Goal: Find specific page/section: Find specific page/section

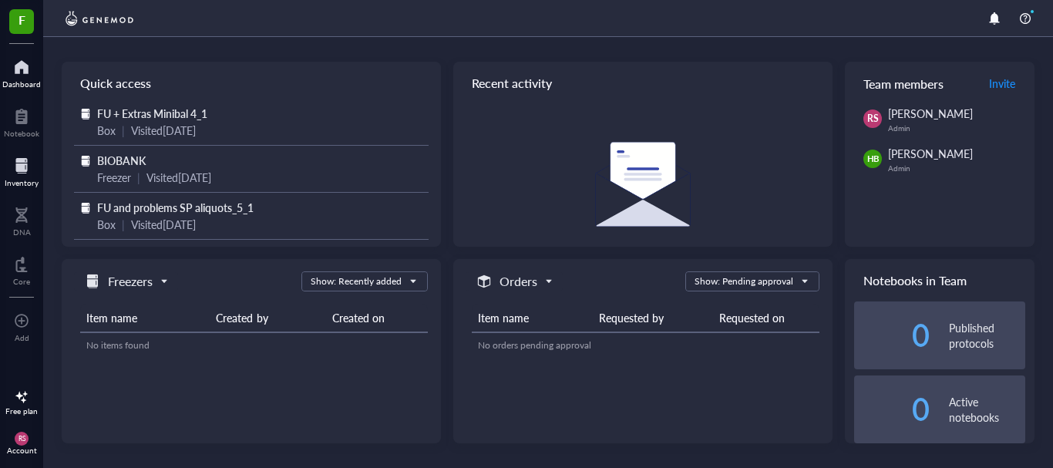
click at [35, 161] on div at bounding box center [22, 165] width 34 height 25
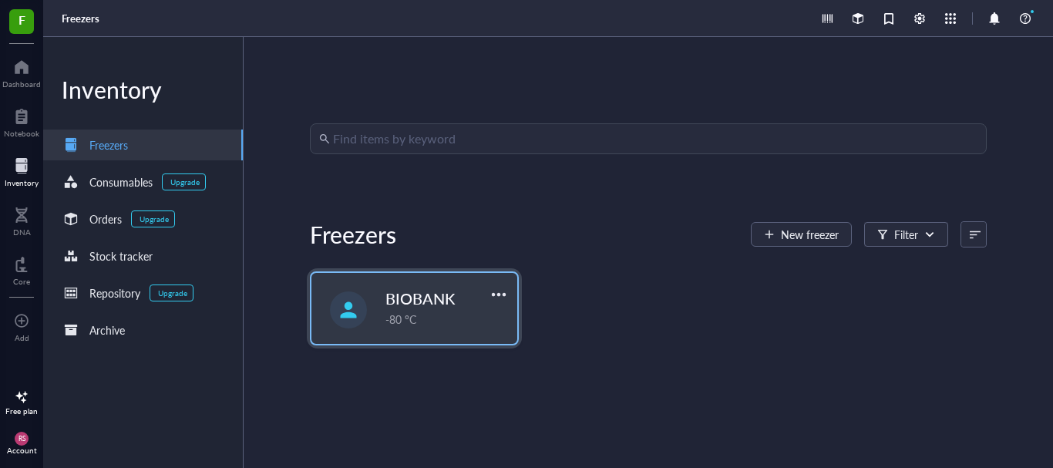
click at [426, 324] on div "-80 °C" at bounding box center [446, 319] width 123 height 17
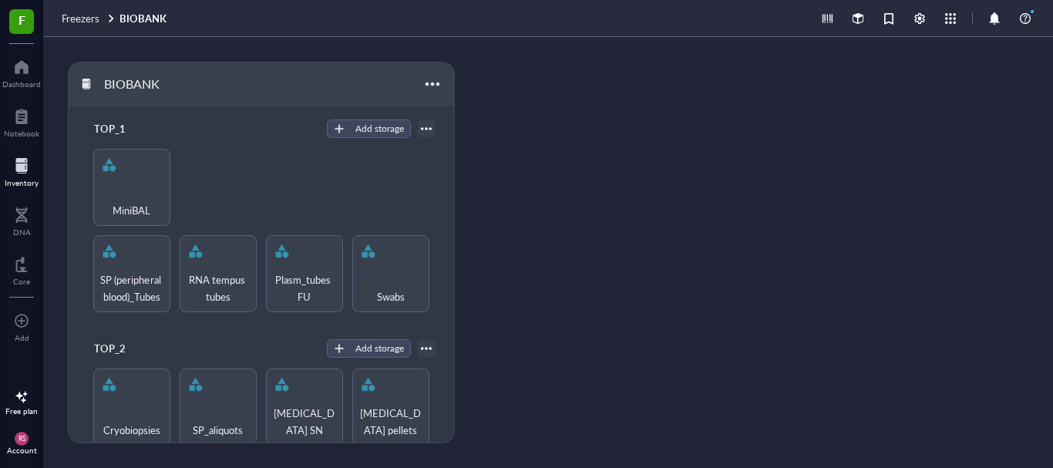
click at [426, 325] on div "TOP_2 Add storage Cryobiopsies SP_aliquots [MEDICAL_DATA] SN [MEDICAL_DATA] pel…" at bounding box center [261, 406] width 385 height 163
click at [109, 189] on div "MiniBAL" at bounding box center [132, 201] width 62 height 34
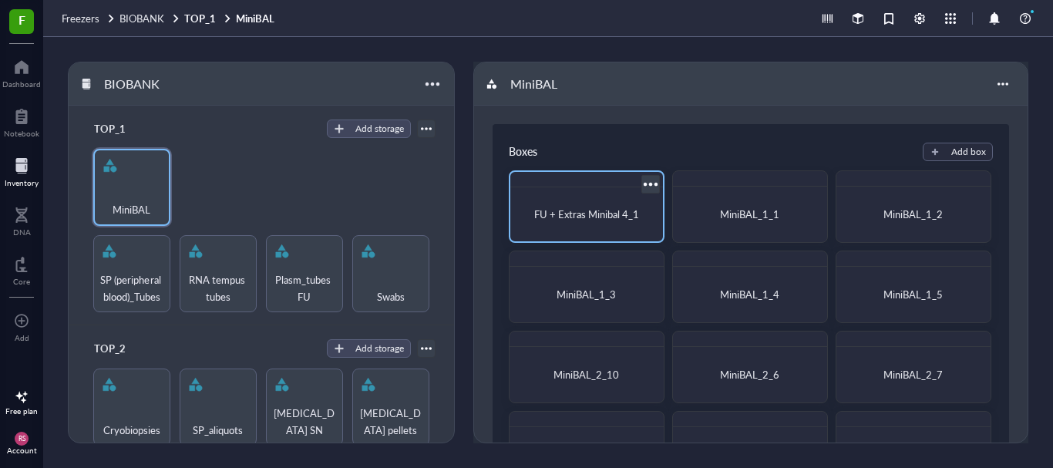
click at [563, 201] on div "FU + Extras Minibal 4_1" at bounding box center [586, 214] width 140 height 42
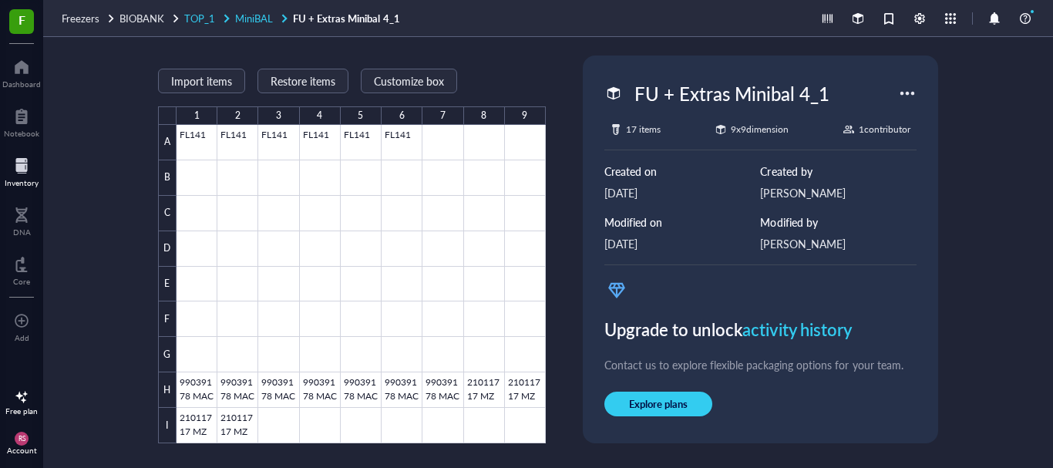
click at [195, 12] on span "TOP_1" at bounding box center [199, 18] width 31 height 15
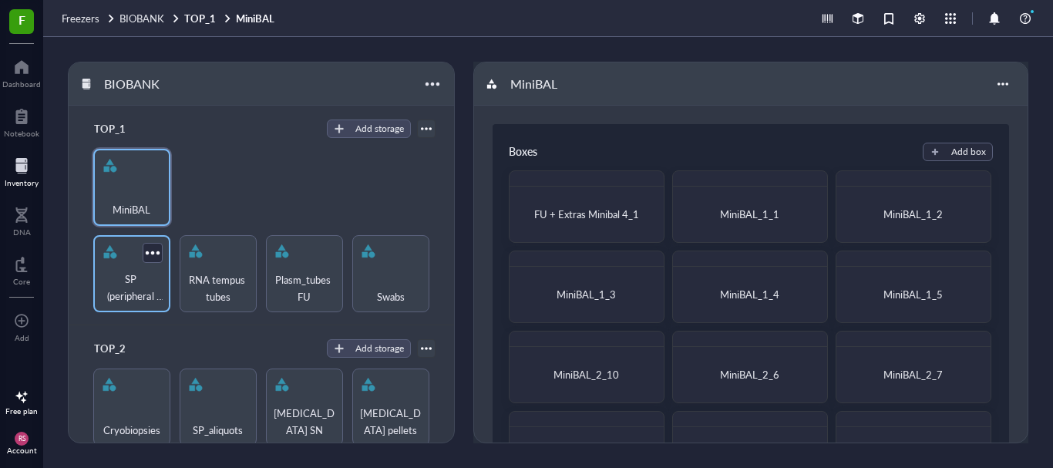
click at [106, 275] on span "SP (peripheral blood)_Tubes" at bounding box center [132, 288] width 62 height 34
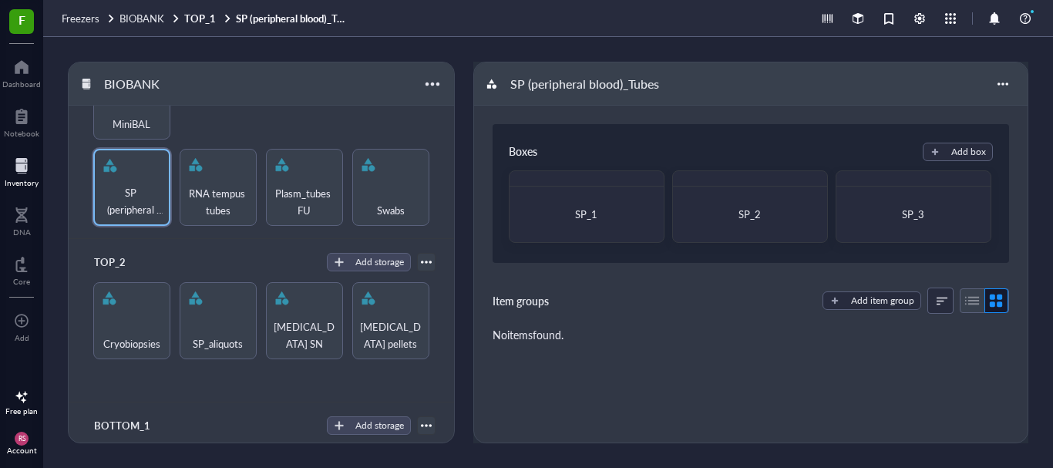
scroll to position [87, 0]
click at [216, 334] on span "SP_aliquots" at bounding box center [218, 342] width 50 height 17
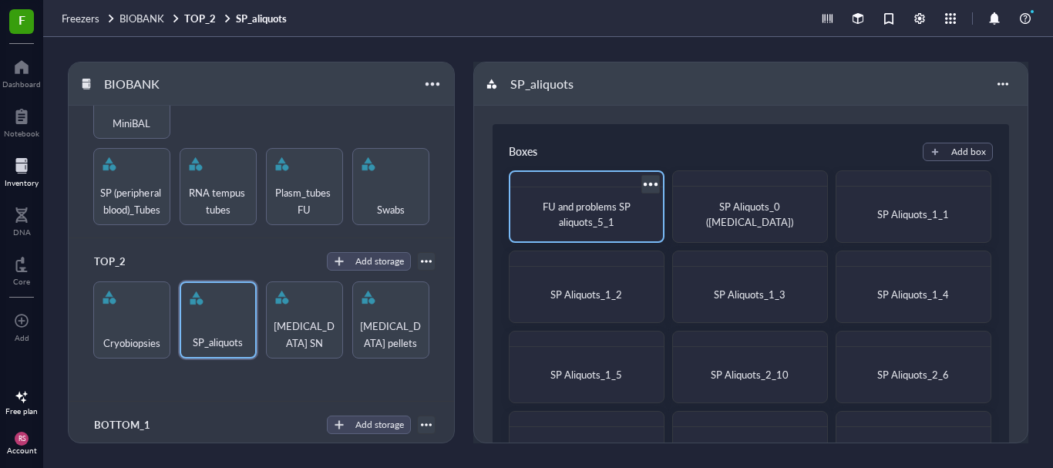
click at [604, 220] on span "FU and problems SP aliquots_5_1" at bounding box center [588, 214] width 90 height 30
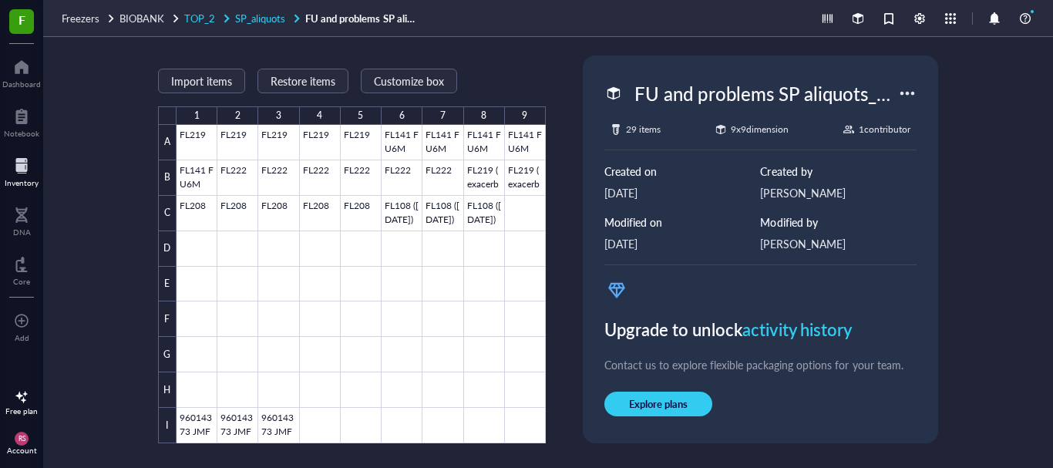
click at [232, 23] on link "TOP_2 SP_aliquots" at bounding box center [243, 19] width 118 height 14
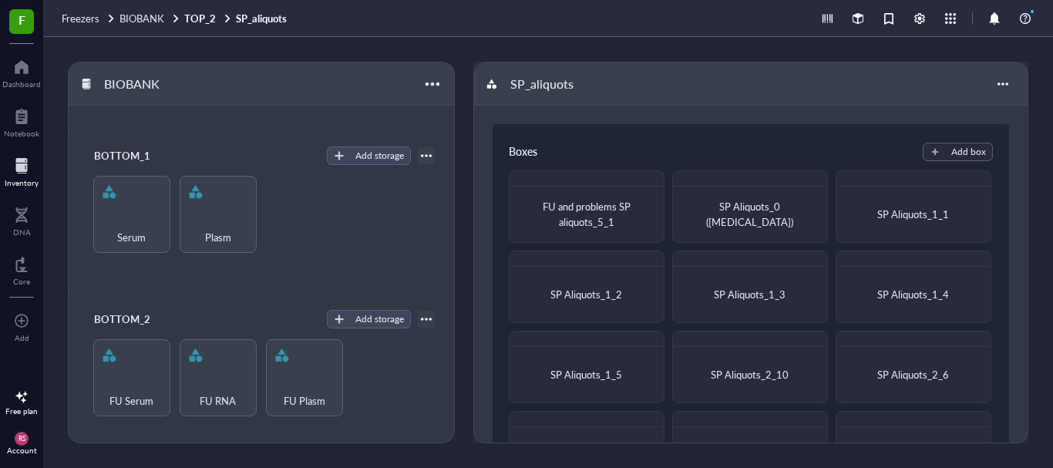
scroll to position [22, 0]
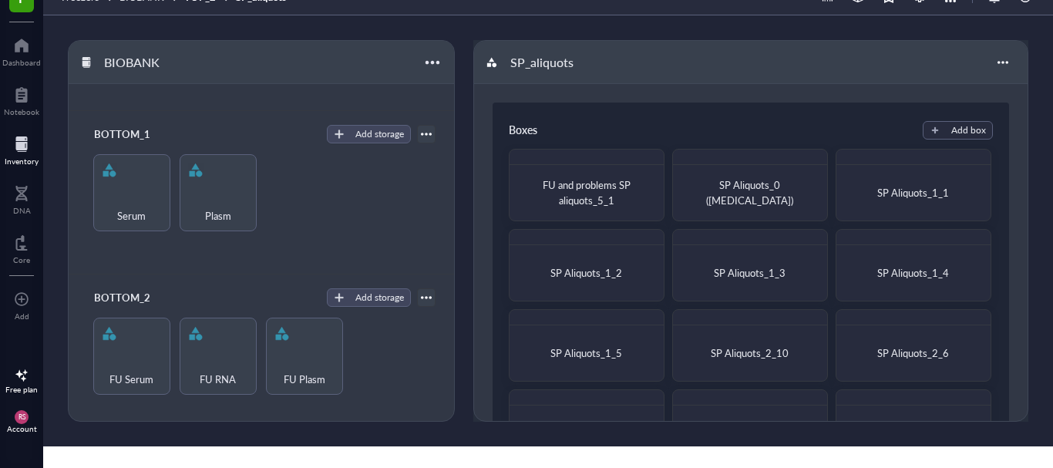
click at [11, 426] on div "Account" at bounding box center [22, 428] width 30 height 9
click at [173, 291] on div "BOTTOM_2" at bounding box center [133, 298] width 92 height 22
click at [222, 275] on div "BOTTOM_2 Add storage FU Serum FU RNA FU Plasm" at bounding box center [261, 355] width 385 height 163
click at [12, 426] on div "Account" at bounding box center [22, 428] width 30 height 9
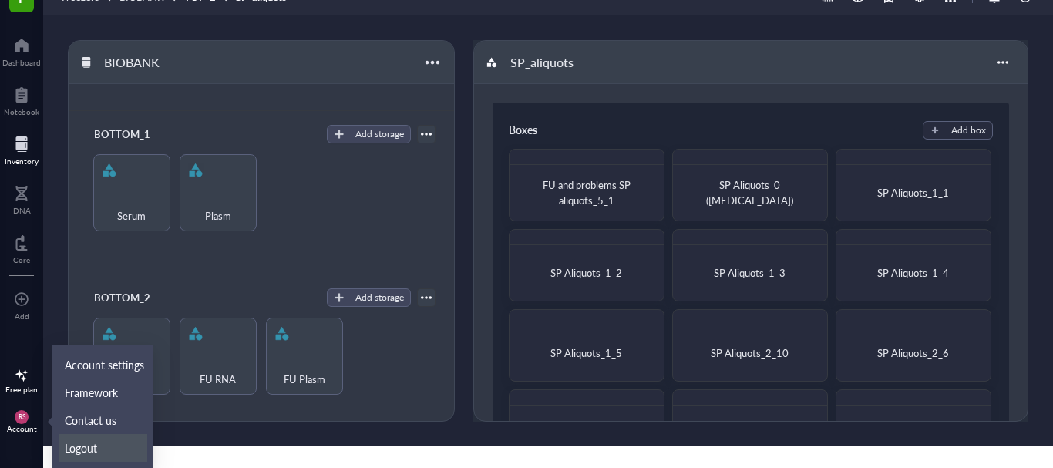
click at [86, 457] on link "Logout" at bounding box center [103, 448] width 89 height 28
